Goal: Information Seeking & Learning: Learn about a topic

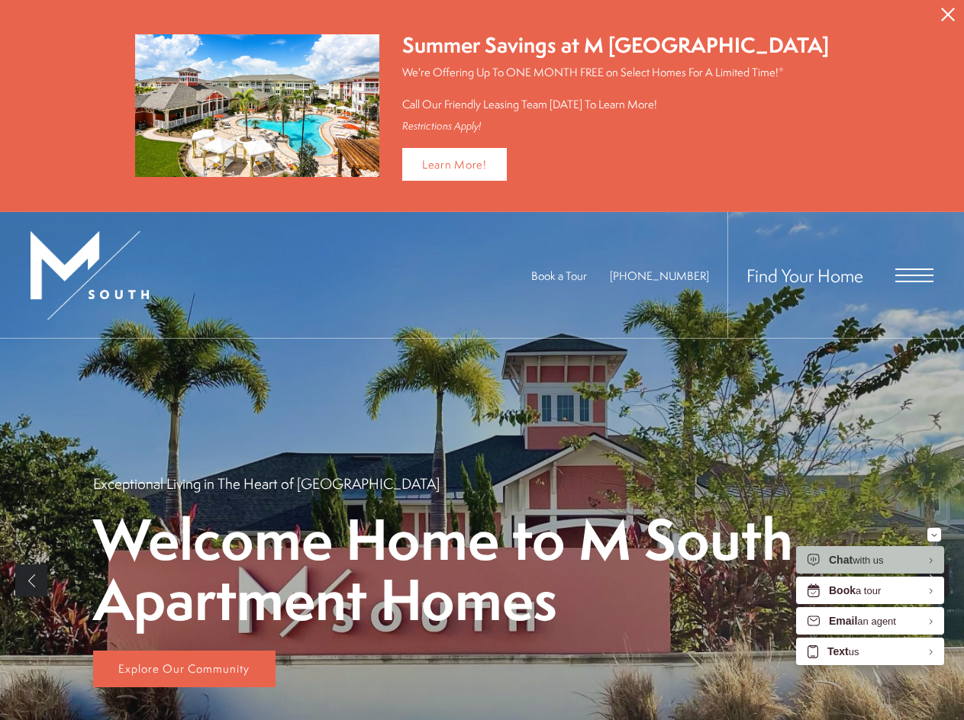
click at [911, 278] on span "Open Menu" at bounding box center [914, 276] width 38 height 14
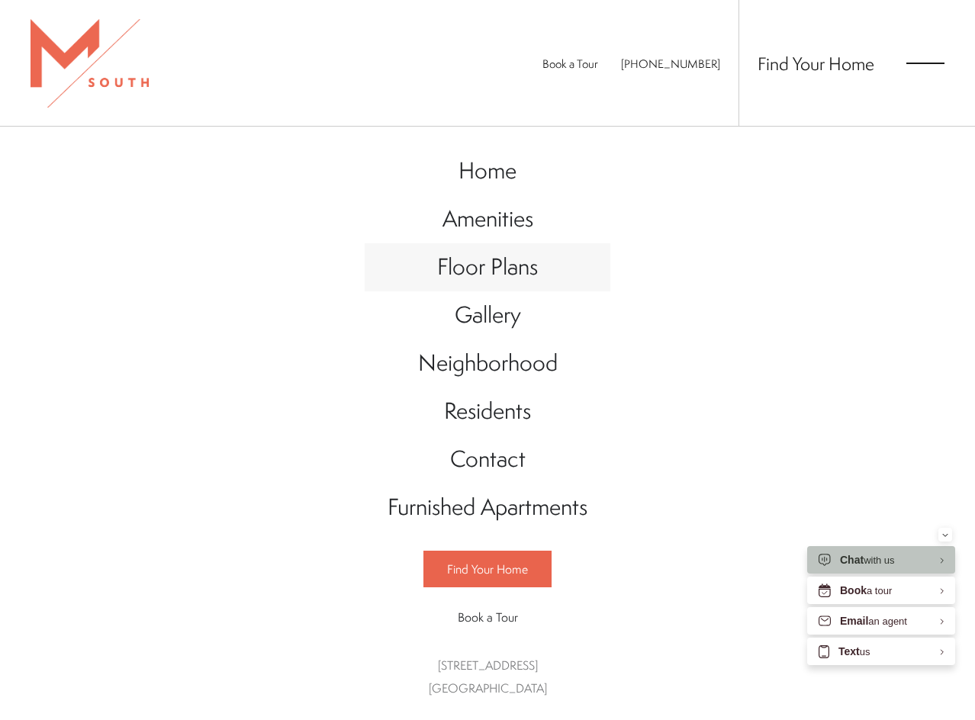
click at [498, 265] on span "Floor Plans" at bounding box center [487, 266] width 101 height 31
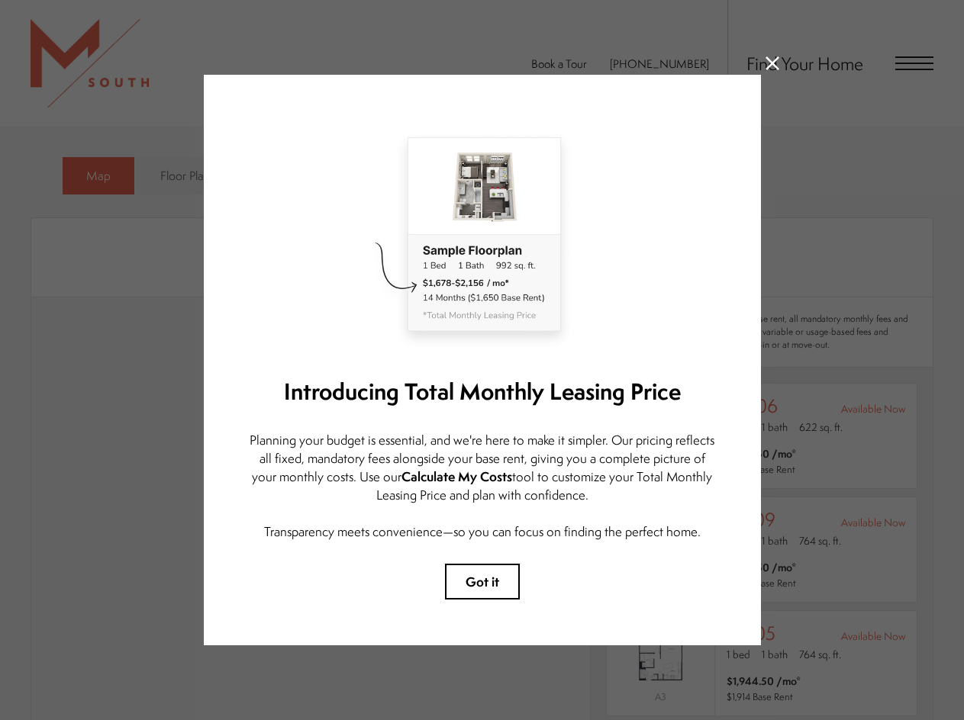
click at [772, 60] on icon at bounding box center [772, 63] width 14 height 14
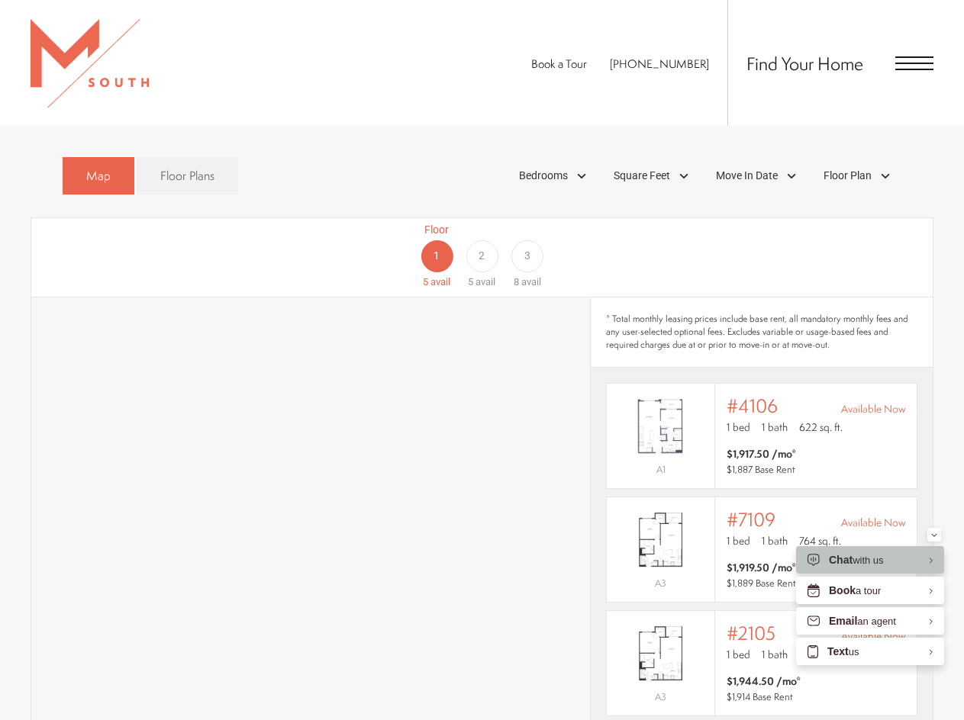
scroll to position [758, 0]
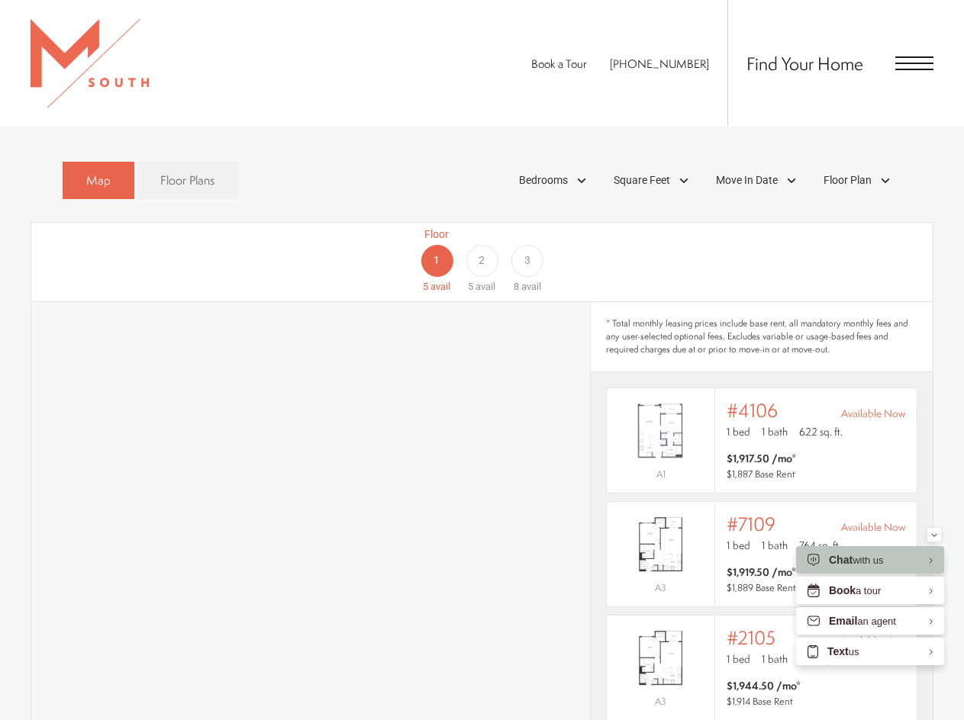
click at [481, 253] on span "2" at bounding box center [481, 261] width 6 height 16
click at [566, 172] on span "Bedrooms" at bounding box center [543, 180] width 49 height 16
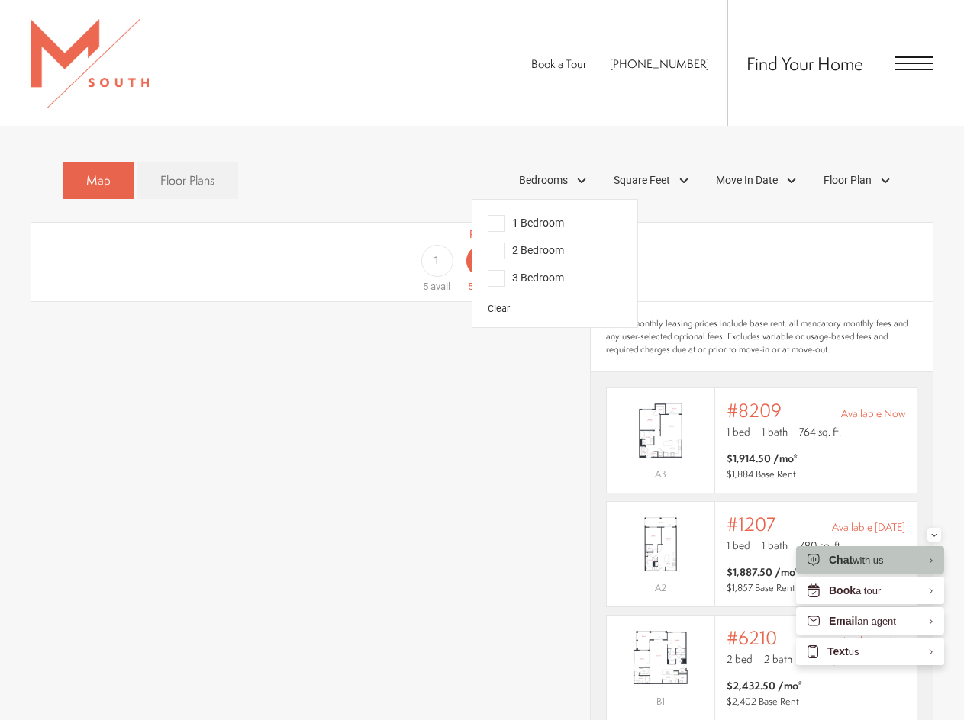
click at [496, 243] on span "2 Bedroom" at bounding box center [526, 251] width 76 height 17
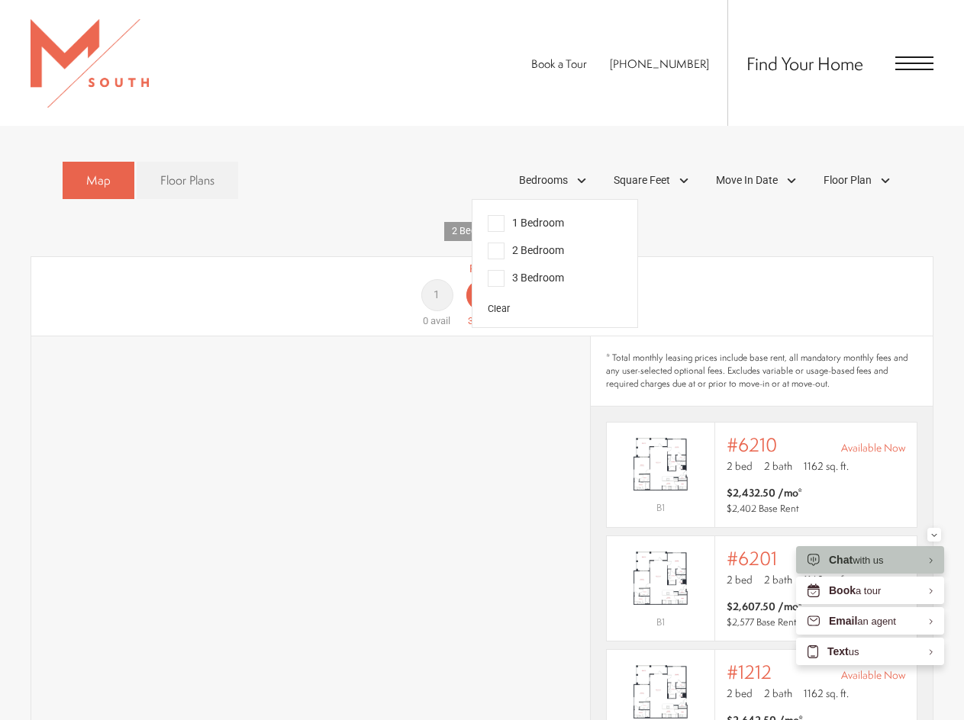
click at [722, 275] on div "Floor 1 0 avail Floor 2 3 avail Floor 3 3 avail" at bounding box center [864, 295] width 901 height 68
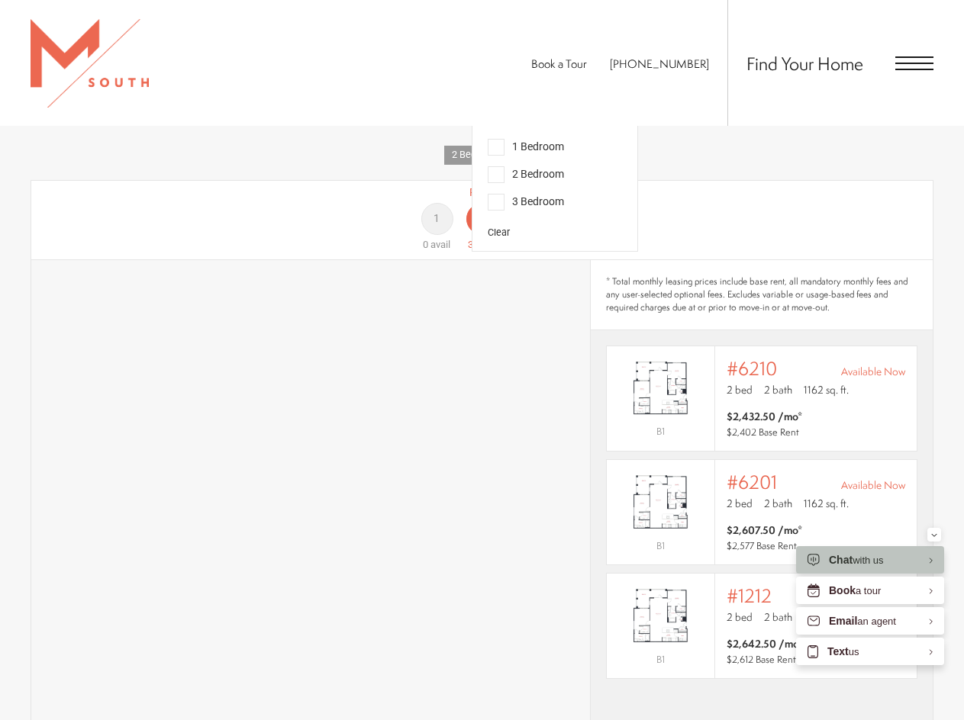
click at [436, 211] on span "1" at bounding box center [436, 219] width 6 height 16
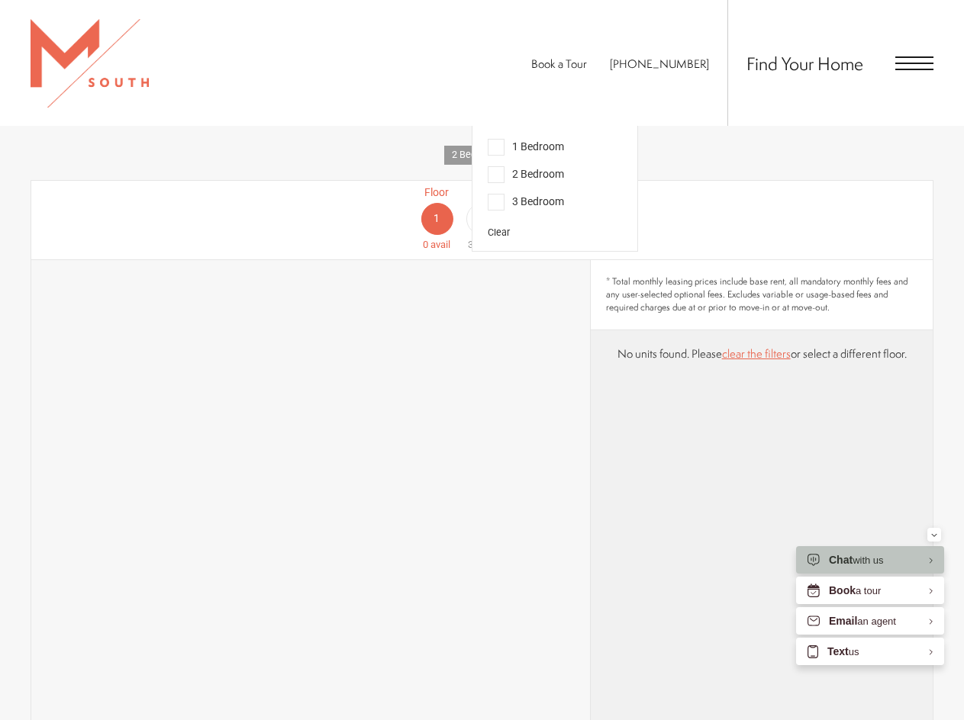
click at [727, 185] on div "Floor 1 0 avail Floor 2 3 avail Floor 3 3 avail" at bounding box center [864, 219] width 901 height 68
click at [373, 181] on div "Floor 1 0 avail Floor 2 3 avail Floor 3 3 avail" at bounding box center [481, 220] width 901 height 79
click at [538, 203] on div "3" at bounding box center [527, 219] width 32 height 32
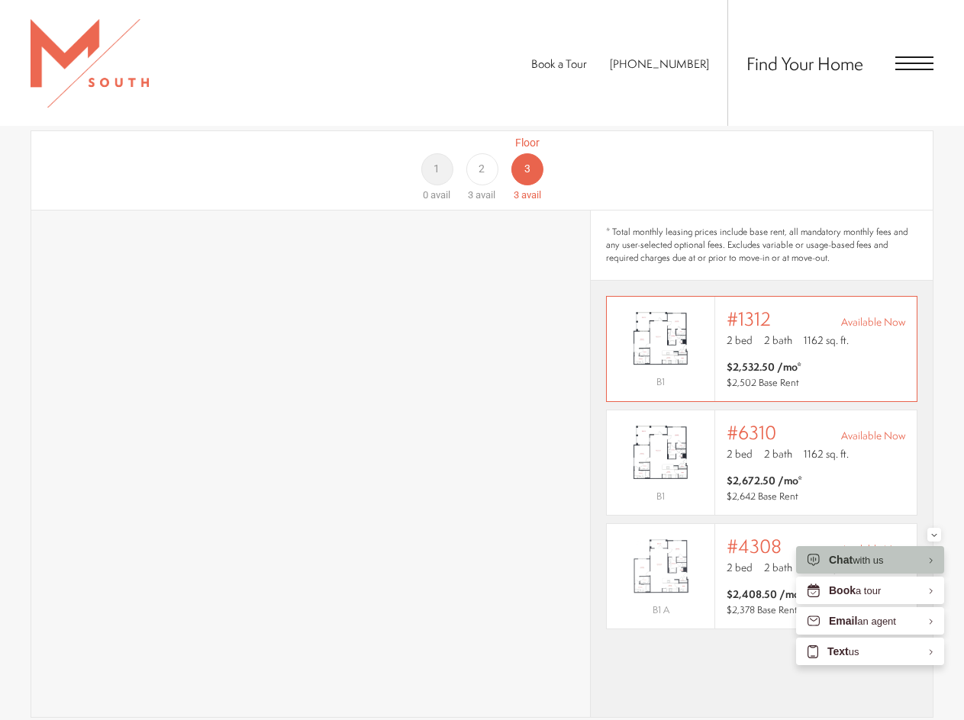
scroll to position [911, 0]
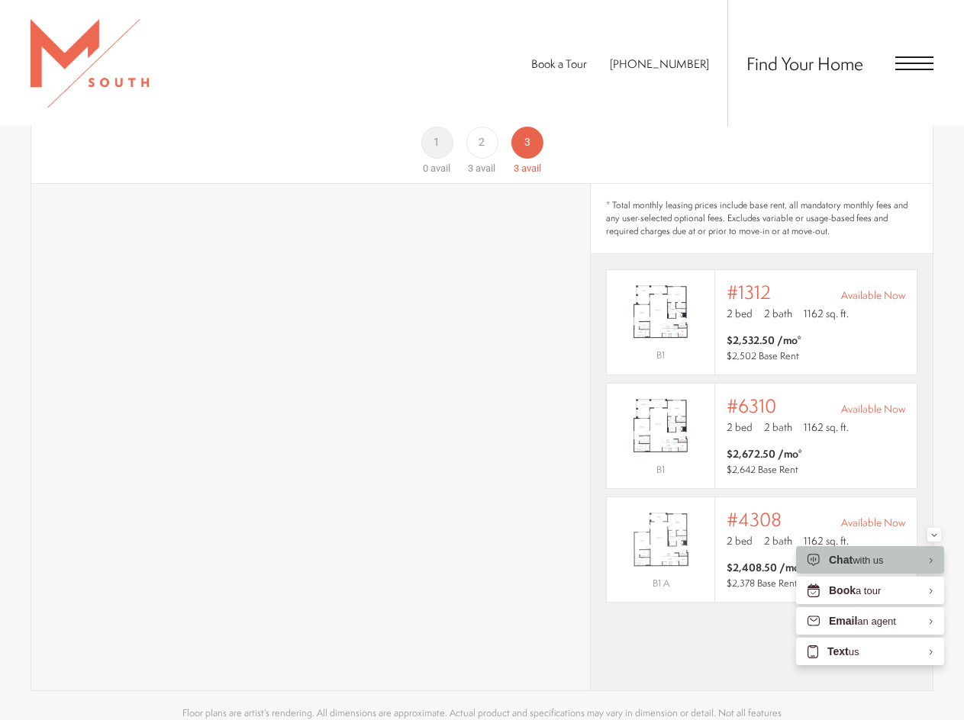
click at [477, 133] on div "2" at bounding box center [481, 143] width 32 height 32
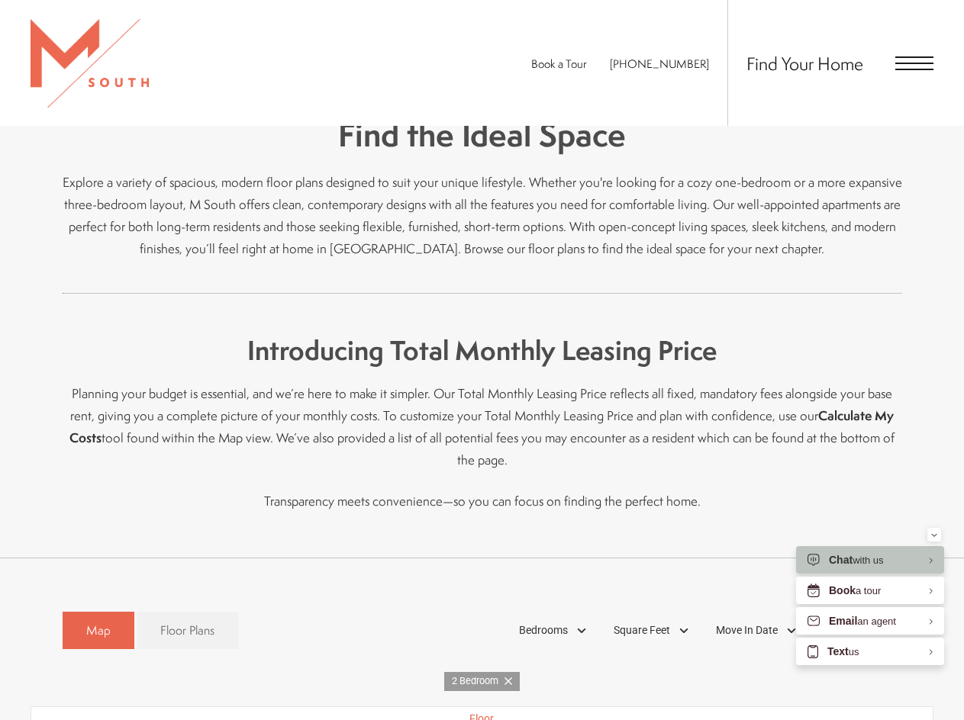
scroll to position [301, 0]
